Goal: Complete application form

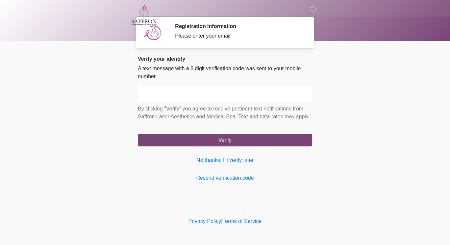
click at [236, 86] on input "text" at bounding box center [225, 94] width 174 height 16
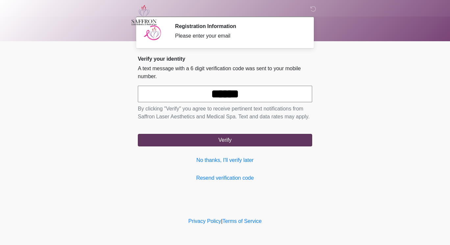
type input "******"
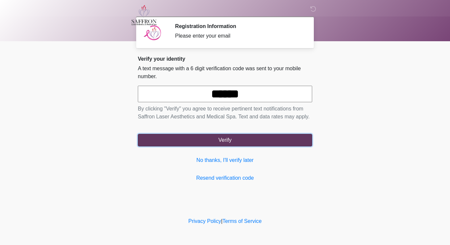
click at [259, 141] on button "Verify" at bounding box center [225, 140] width 174 height 13
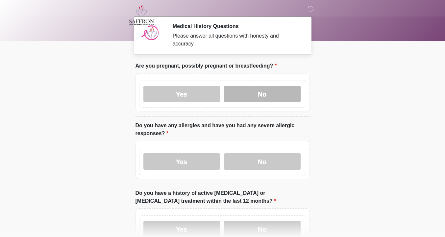
click at [266, 90] on label "No" at bounding box center [262, 94] width 77 height 16
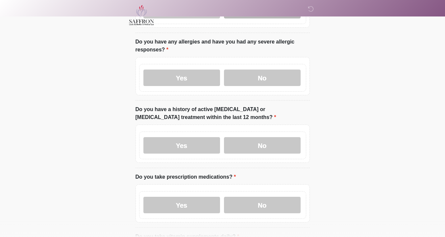
scroll to position [84, 0]
click at [256, 70] on label "No" at bounding box center [262, 77] width 77 height 16
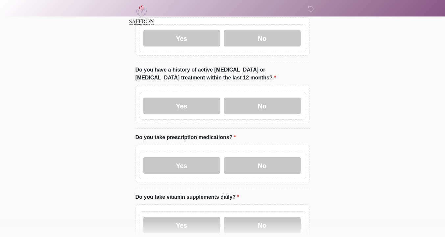
scroll to position [124, 0]
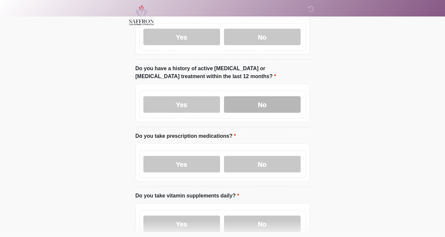
click at [265, 96] on label "No" at bounding box center [262, 104] width 77 height 16
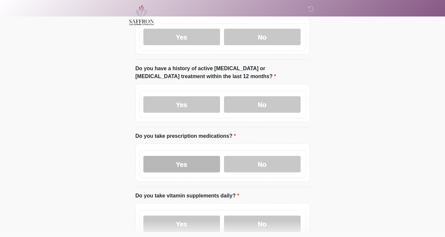
click at [208, 156] on label "Yes" at bounding box center [182, 164] width 77 height 16
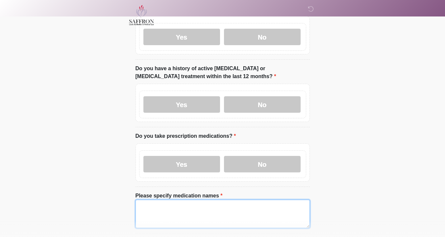
click at [205, 209] on textarea "Please specify medication names" at bounding box center [223, 213] width 174 height 28
type textarea "*"
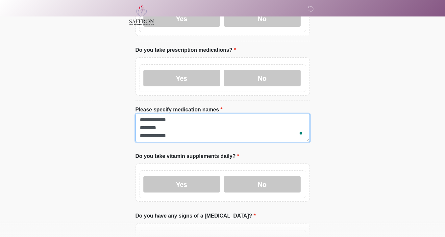
scroll to position [210, 0]
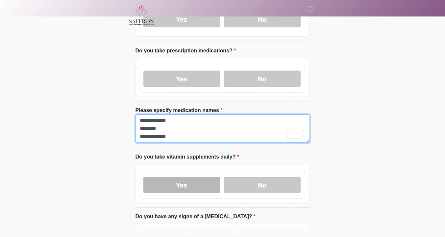
type textarea "**********"
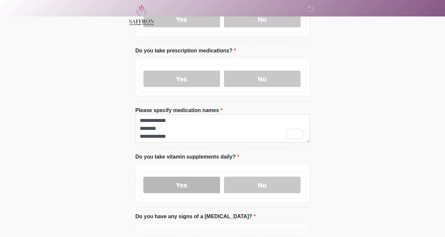
click at [199, 179] on label "Yes" at bounding box center [182, 184] width 77 height 16
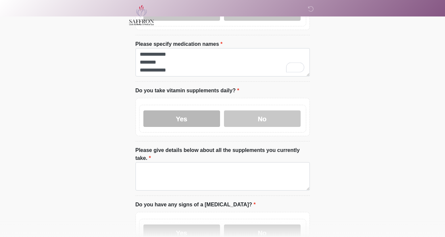
scroll to position [276, 0]
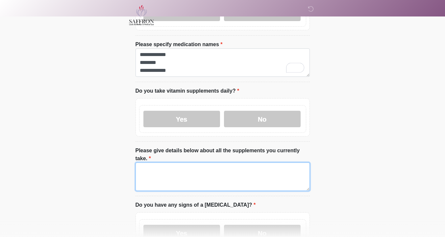
click at [224, 170] on textarea "Please give details below about all the supplements you currently take." at bounding box center [223, 176] width 174 height 28
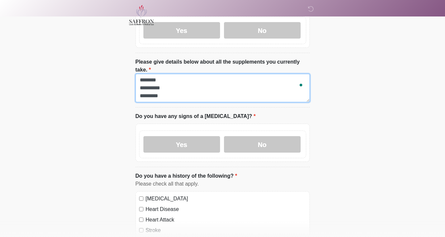
scroll to position [364, 0]
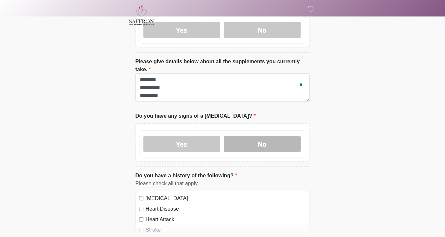
click at [282, 136] on label "No" at bounding box center [262, 144] width 77 height 16
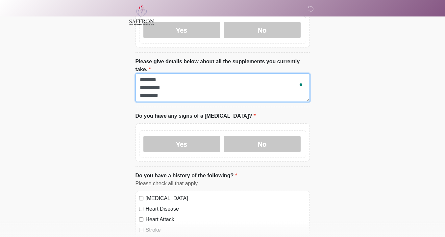
click at [248, 83] on textarea "**********" at bounding box center [223, 87] width 174 height 28
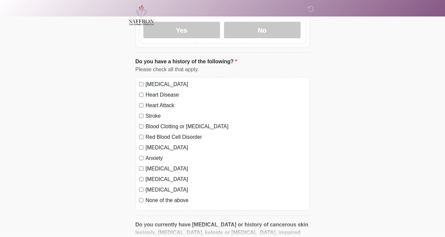
scroll to position [479, 0]
type textarea "**********"
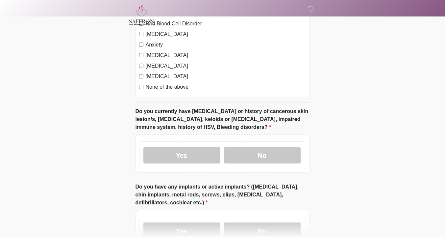
scroll to position [605, 0]
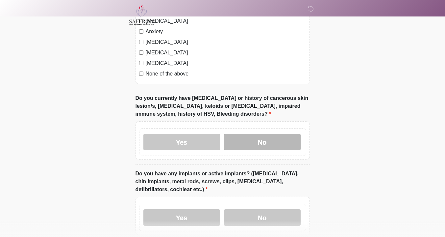
click at [253, 134] on label "No" at bounding box center [262, 142] width 77 height 16
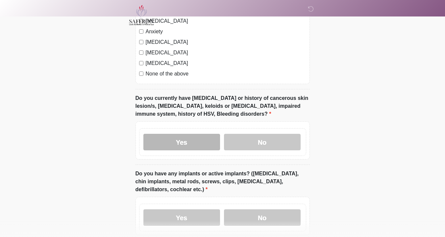
click at [212, 134] on label "Yes" at bounding box center [182, 142] width 77 height 16
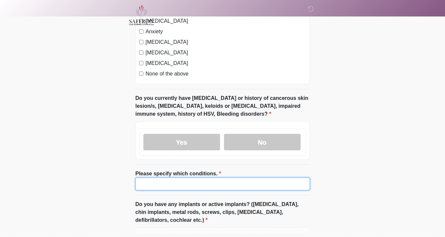
click at [213, 177] on input "Please specify which conditions." at bounding box center [223, 183] width 174 height 13
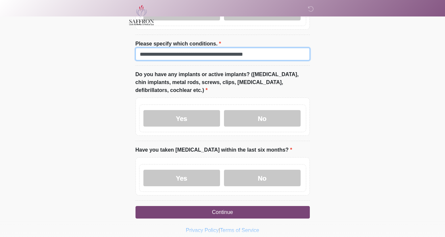
scroll to position [735, 0]
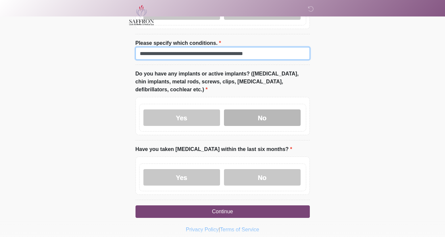
type input "**********"
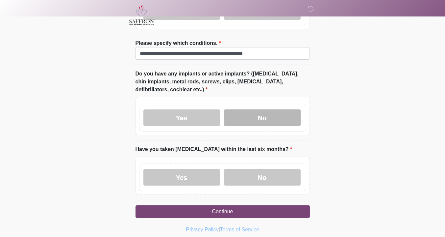
click at [247, 109] on label "No" at bounding box center [262, 117] width 77 height 16
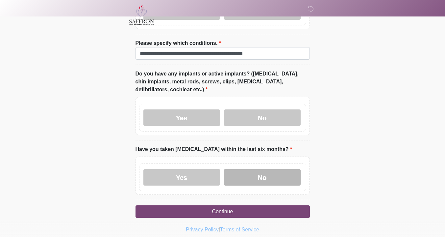
click at [255, 169] on label "No" at bounding box center [262, 177] width 77 height 16
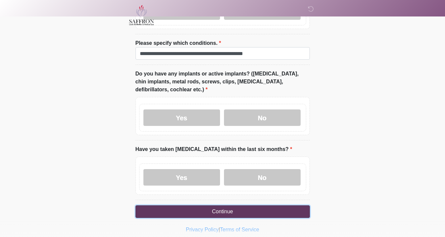
click at [257, 205] on button "Continue" at bounding box center [223, 211] width 174 height 13
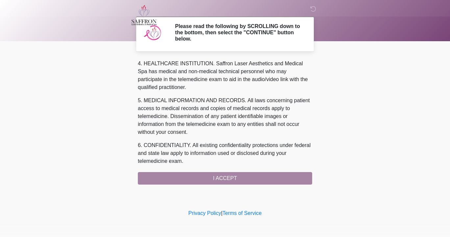
scroll to position [285, 0]
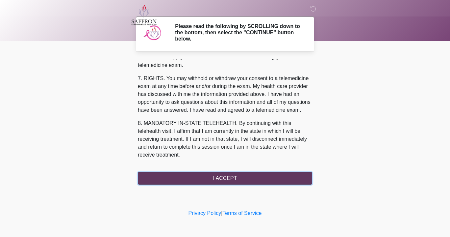
click at [232, 181] on button "I ACCEPT" at bounding box center [225, 178] width 174 height 13
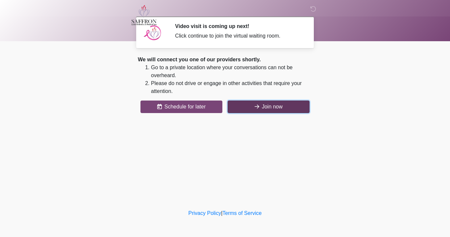
click at [263, 106] on button "Join now" at bounding box center [269, 106] width 82 height 13
